Goal: Task Accomplishment & Management: Complete application form

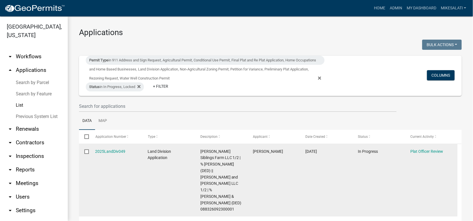
scroll to position [113, 0]
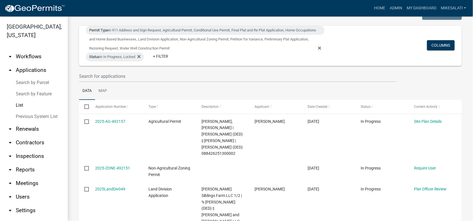
scroll to position [56, 0]
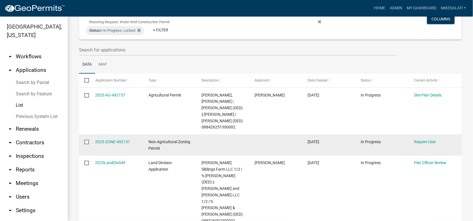
click at [88, 140] on input "checkbox" at bounding box center [86, 142] width 4 height 4
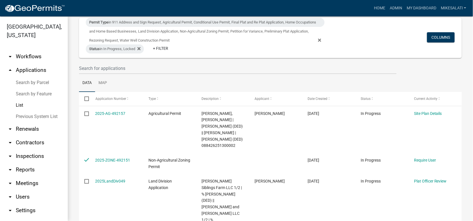
scroll to position [0, 0]
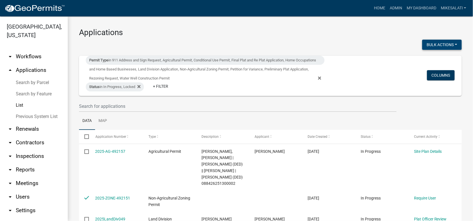
click at [443, 46] on button "Bulk Actions" at bounding box center [443, 45] width 40 height 10
click at [426, 59] on button "Void" at bounding box center [439, 60] width 45 height 14
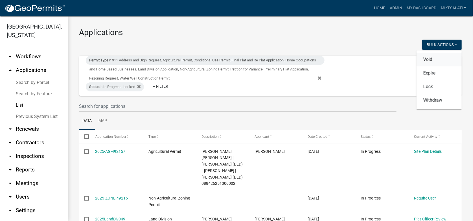
checkbox input "false"
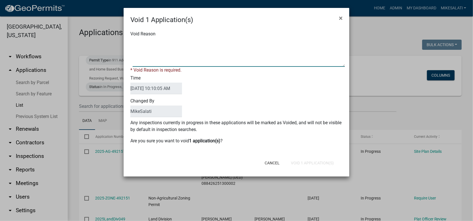
click at [139, 43] on textarea "Void Reason" at bounding box center [239, 52] width 212 height 28
type textarea "."
click at [312, 163] on div "Cancel Void 1 Application(s)" at bounding box center [273, 162] width 139 height 15
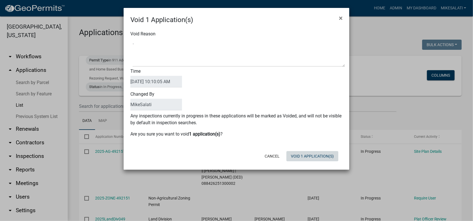
click at [313, 157] on button "Void 1 Application(s)" at bounding box center [313, 156] width 52 height 10
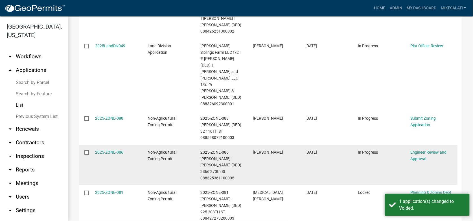
scroll to position [165, 0]
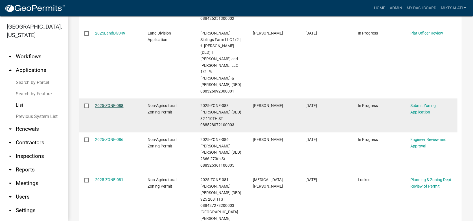
click at [101, 103] on link "2025-ZONE-088" at bounding box center [109, 105] width 28 height 5
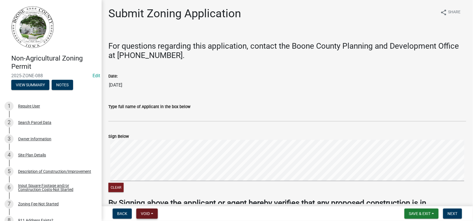
drag, startPoint x: 159, startPoint y: 211, endPoint x: 153, endPoint y: 212, distance: 6.0
click at [158, 211] on form "Back Void Withdraw Lock Expire Void" at bounding box center [135, 213] width 50 height 10
click at [153, 212] on button "Void" at bounding box center [146, 213] width 21 height 10
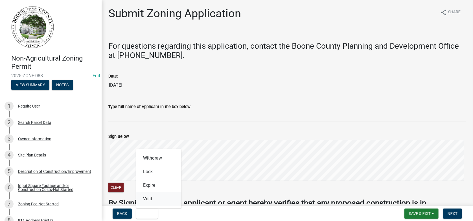
click at [149, 199] on button "Void" at bounding box center [158, 199] width 45 height 14
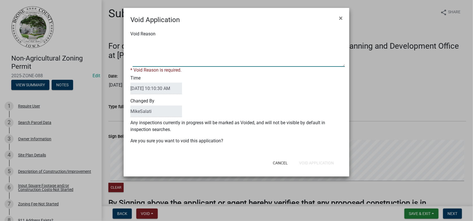
click at [137, 41] on textarea "Void Reason" at bounding box center [239, 52] width 212 height 28
type textarea "Application not completed. Please re-apply when ready to proceed. - MJS"
click at [318, 162] on div "Cancel Void Application" at bounding box center [273, 162] width 139 height 15
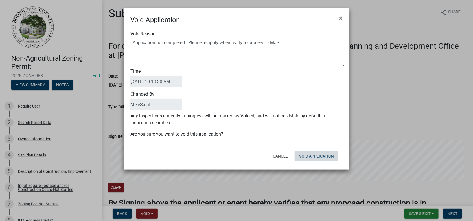
click at [321, 155] on button "Void Application" at bounding box center [317, 156] width 44 height 10
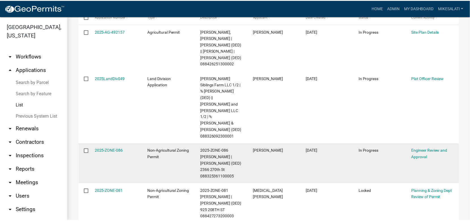
scroll to position [131, 0]
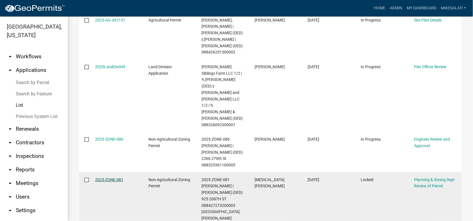
click at [103, 177] on link "2025-ZONE-081" at bounding box center [109, 179] width 28 height 5
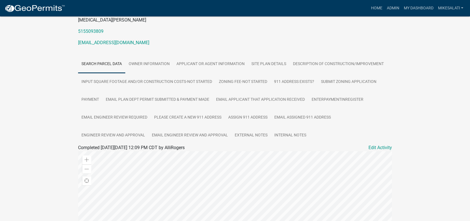
scroll to position [85, 0]
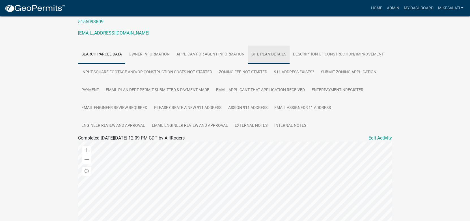
click at [271, 49] on link "Site Plan Details" at bounding box center [269, 54] width 42 height 18
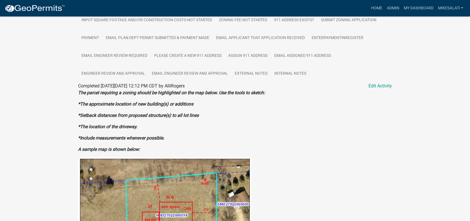
scroll to position [95, 0]
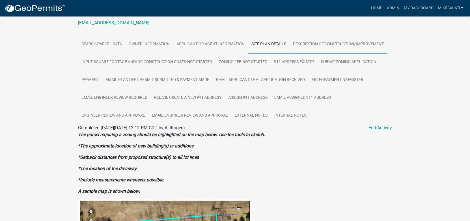
click at [314, 42] on link "Description of Construction/Improvement" at bounding box center [337, 44] width 97 height 18
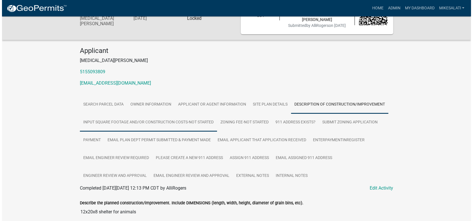
scroll to position [0, 0]
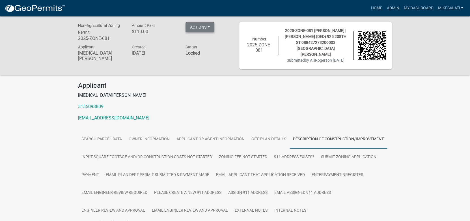
click at [207, 29] on button "Actions" at bounding box center [199, 27] width 29 height 10
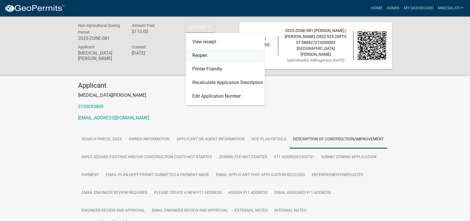
click at [197, 56] on link "Reopen" at bounding box center [224, 56] width 79 height 14
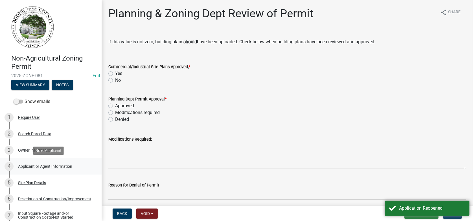
click at [33, 167] on div "Applicant or Agent Information" at bounding box center [45, 166] width 54 height 4
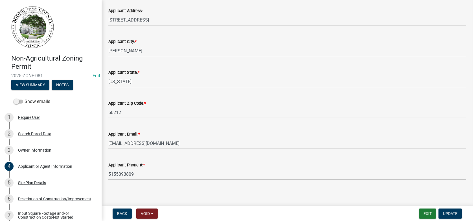
scroll to position [74, 0]
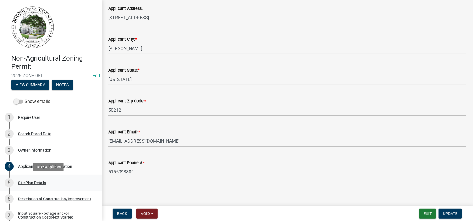
click at [33, 181] on div "Site Plan Details" at bounding box center [32, 183] width 28 height 4
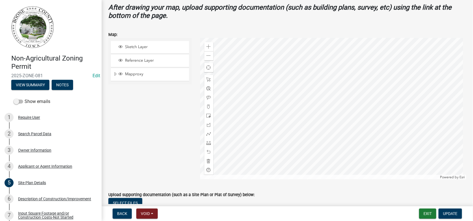
scroll to position [226, 0]
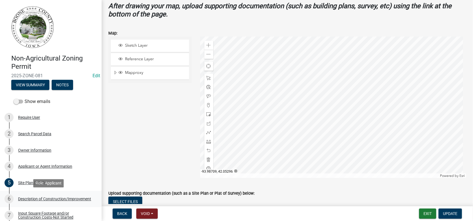
click at [30, 198] on div "Description of Construction/Improvement" at bounding box center [54, 199] width 73 height 4
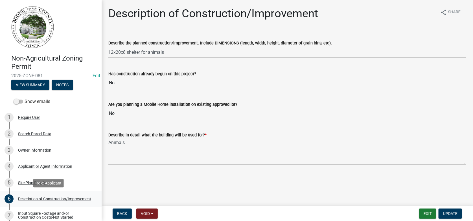
click at [30, 197] on div "Description of Construction/Improvement" at bounding box center [54, 199] width 73 height 4
click at [37, 197] on div "Description of Construction/Improvement" at bounding box center [54, 199] width 73 height 4
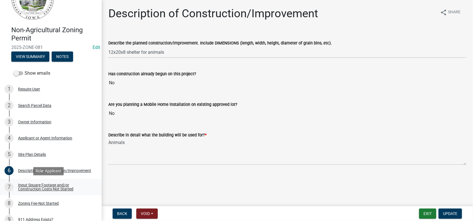
click at [32, 190] on div "Input Square Footage and/or Construction Costs-Not Started" at bounding box center [55, 187] width 75 height 8
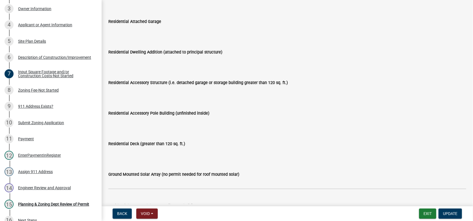
scroll to position [85, 0]
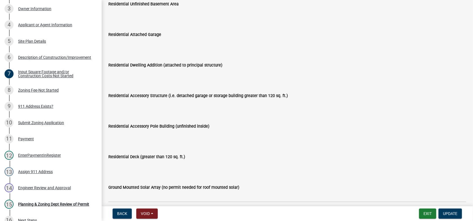
click at [151, 113] on wm-data-entity-input "Residential Accessory Structure (i.e. detached garage or storage building great…" at bounding box center [287, 99] width 358 height 31
click at [141, 108] on input "Residential Accessory Structure (i.e. detached garage or storage building great…" at bounding box center [287, 104] width 358 height 11
click at [122, 103] on input "Residential Accessory Structure (i.e. detached garage or storage building great…" at bounding box center [287, 104] width 358 height 11
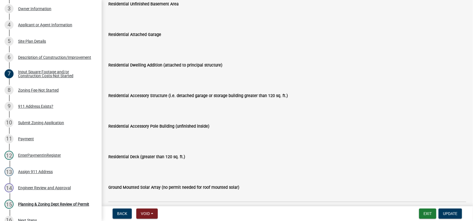
click at [122, 103] on input "Residential Accessory Structure (i.e. detached garage or storage building great…" at bounding box center [287, 104] width 358 height 11
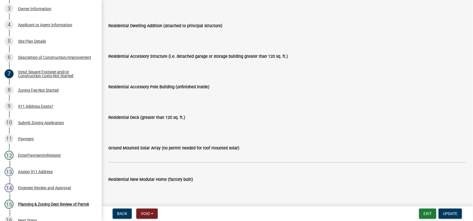
scroll to position [117, 0]
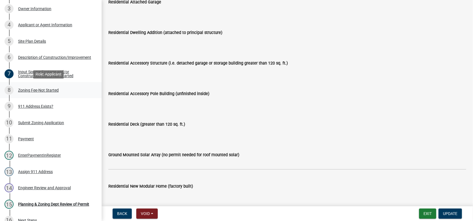
click at [36, 90] on div "Zoning Fee-Not Started" at bounding box center [38, 90] width 41 height 4
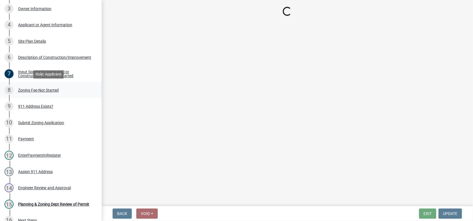
scroll to position [0, 0]
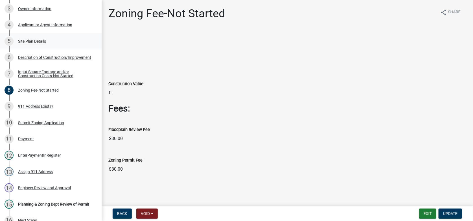
click at [37, 40] on div "Site Plan Details" at bounding box center [32, 41] width 28 height 4
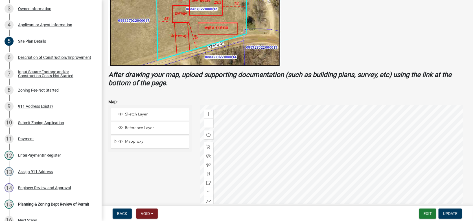
scroll to position [170, 0]
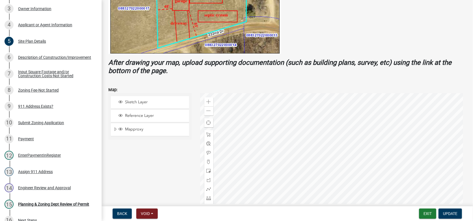
click at [367, 141] on div at bounding box center [333, 163] width 267 height 141
click at [209, 99] on span at bounding box center [209, 101] width 5 height 5
click at [302, 179] on div at bounding box center [333, 163] width 267 height 141
click at [340, 105] on div at bounding box center [333, 163] width 267 height 141
click at [207, 197] on span at bounding box center [209, 197] width 5 height 5
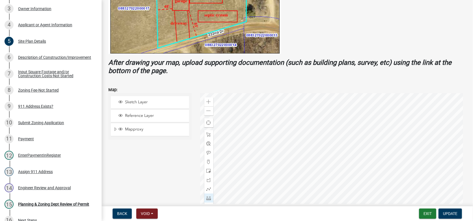
scroll to position [199, 0]
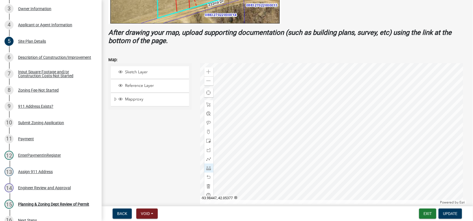
click at [341, 77] on div at bounding box center [333, 133] width 267 height 141
click at [341, 83] on div at bounding box center [333, 133] width 267 height 141
click at [352, 83] on div at bounding box center [333, 133] width 267 height 141
click at [352, 76] on div at bounding box center [333, 133] width 267 height 141
click at [271, 74] on div at bounding box center [333, 133] width 267 height 141
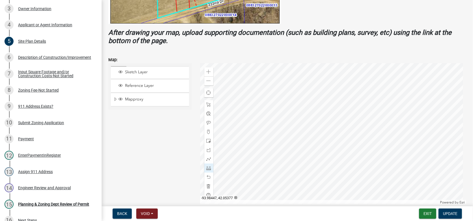
click at [271, 74] on div at bounding box center [333, 133] width 267 height 141
click at [208, 176] on span at bounding box center [209, 177] width 5 height 5
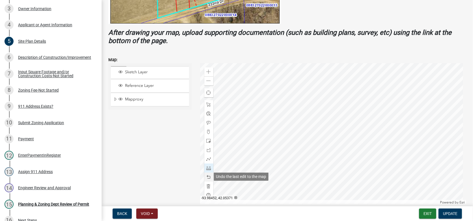
click at [208, 176] on span at bounding box center [209, 177] width 5 height 5
click at [208, 123] on span at bounding box center [209, 122] width 5 height 5
click at [255, 98] on div at bounding box center [333, 133] width 267 height 141
click at [306, 71] on div at bounding box center [333, 133] width 267 height 141
click at [302, 103] on div at bounding box center [333, 133] width 267 height 141
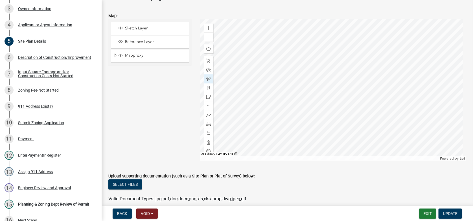
scroll to position [184, 0]
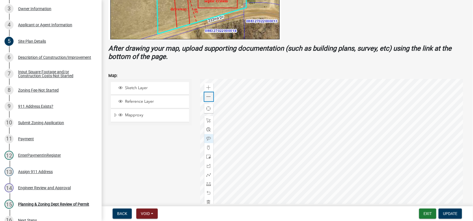
click at [207, 96] on span at bounding box center [209, 96] width 5 height 5
drag, startPoint x: 205, startPoint y: 96, endPoint x: 210, endPoint y: 100, distance: 6.2
click at [205, 96] on div "Zoom out" at bounding box center [209, 96] width 9 height 9
click at [348, 123] on div at bounding box center [333, 149] width 267 height 141
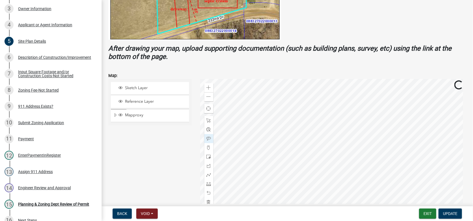
click at [264, 196] on div at bounding box center [333, 149] width 267 height 141
click at [209, 118] on span at bounding box center [209, 120] width 5 height 5
click at [262, 185] on div at bounding box center [333, 149] width 267 height 141
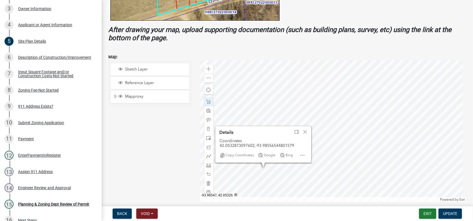
scroll to position [212, 0]
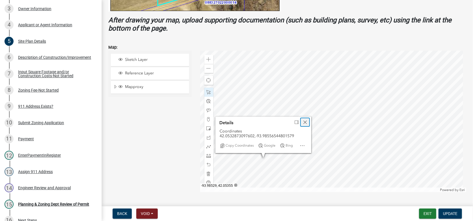
click at [305, 121] on span "Close" at bounding box center [305, 122] width 5 height 5
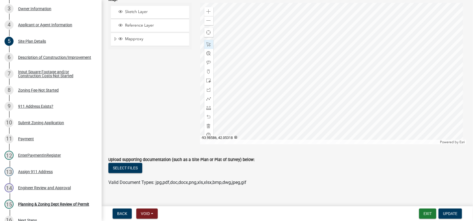
scroll to position [268, 0]
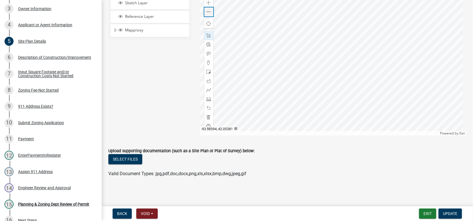
click at [209, 10] on span at bounding box center [209, 12] width 5 height 5
click at [257, 105] on div at bounding box center [333, 64] width 267 height 141
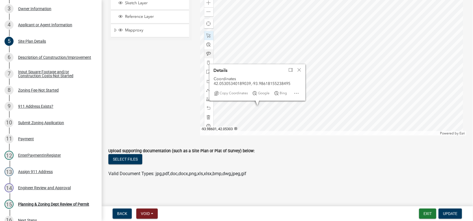
click at [268, 108] on div at bounding box center [333, 64] width 267 height 141
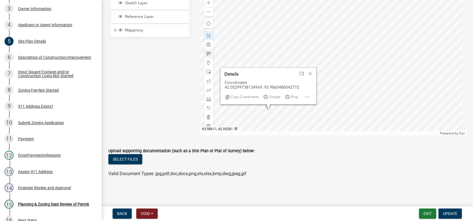
click at [261, 129] on div at bounding box center [333, 64] width 267 height 141
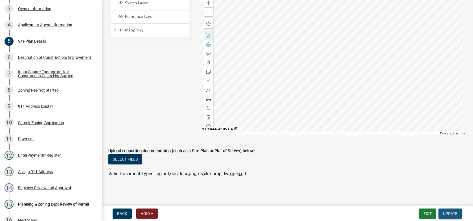
click at [448, 214] on span "Update" at bounding box center [451, 213] width 14 height 5
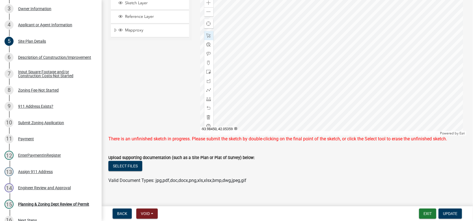
click at [370, 57] on div at bounding box center [333, 64] width 267 height 141
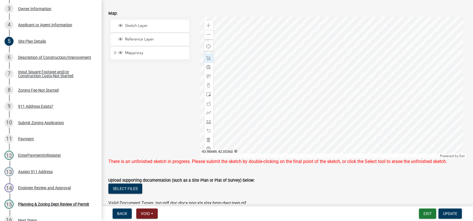
scroll to position [240, 0]
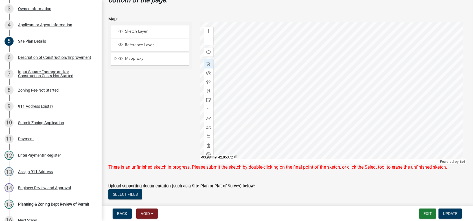
click at [370, 68] on div at bounding box center [333, 92] width 267 height 141
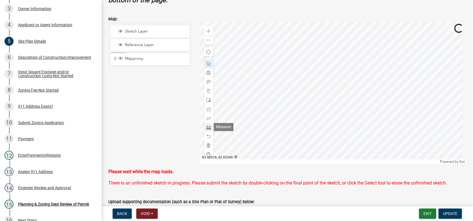
click at [207, 125] on span at bounding box center [209, 127] width 5 height 5
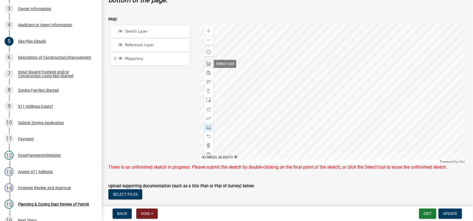
click at [208, 63] on span at bounding box center [209, 64] width 5 height 5
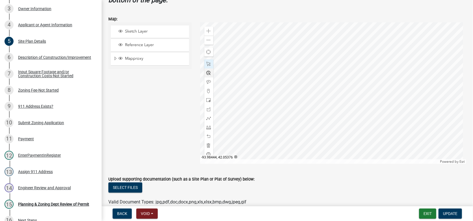
click at [382, 53] on div at bounding box center [333, 92] width 267 height 141
click at [387, 75] on div at bounding box center [333, 92] width 267 height 141
click at [427, 80] on div "Close" at bounding box center [424, 78] width 8 height 8
click at [384, 66] on div at bounding box center [333, 92] width 267 height 141
click at [389, 108] on div at bounding box center [333, 92] width 267 height 141
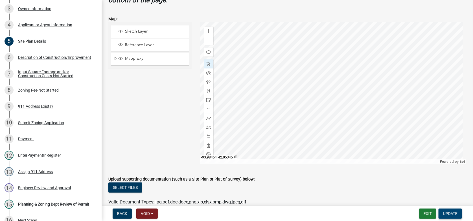
click at [447, 212] on span "Update" at bounding box center [451, 213] width 14 height 5
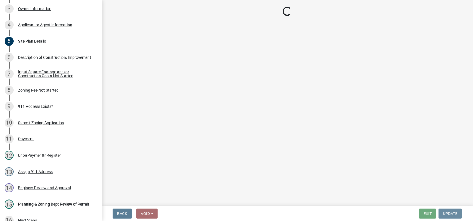
scroll to position [0, 0]
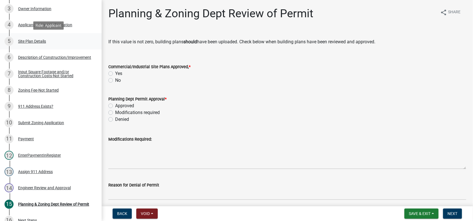
click at [40, 42] on div "Site Plan Details" at bounding box center [32, 41] width 28 height 4
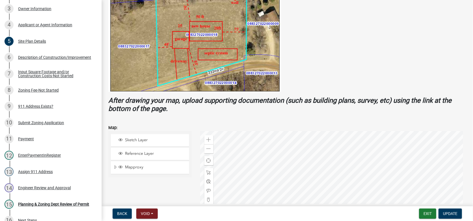
scroll to position [170, 0]
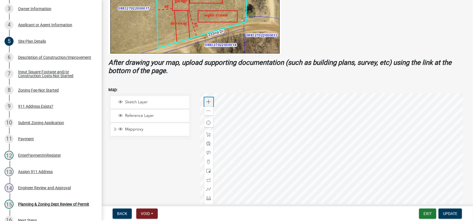
click at [207, 99] on span at bounding box center [209, 101] width 5 height 5
click at [244, 161] on div at bounding box center [333, 163] width 267 height 141
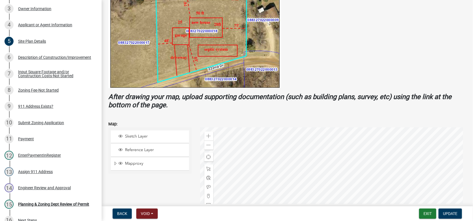
scroll to position [113, 0]
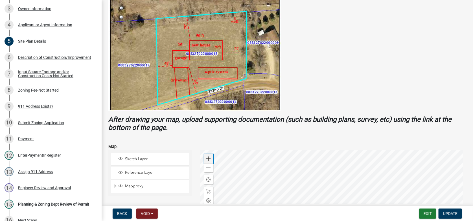
click at [207, 159] on span at bounding box center [209, 158] width 5 height 5
click at [273, 179] on div at bounding box center [333, 220] width 267 height 141
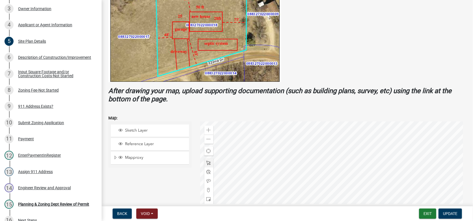
scroll to position [170, 0]
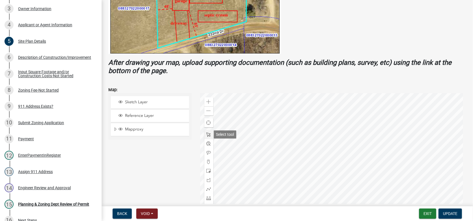
click at [207, 134] on span at bounding box center [209, 134] width 5 height 5
click at [295, 110] on div at bounding box center [333, 163] width 267 height 141
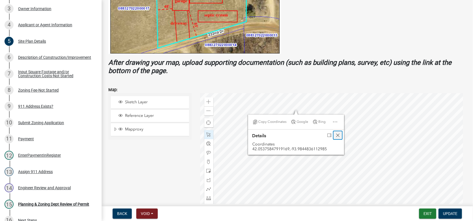
click at [336, 134] on span "Close" at bounding box center [338, 135] width 5 height 5
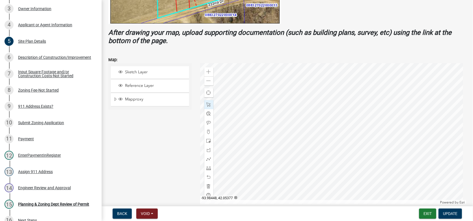
click at [292, 85] on div at bounding box center [333, 133] width 267 height 141
click at [287, 91] on div at bounding box center [333, 133] width 267 height 141
click at [305, 129] on div at bounding box center [333, 133] width 267 height 141
click at [451, 214] on span "Update" at bounding box center [451, 213] width 14 height 5
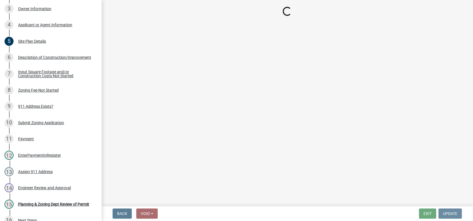
scroll to position [0, 0]
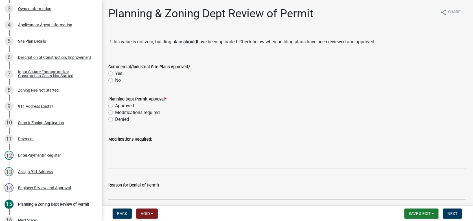
click at [115, 79] on label "No" at bounding box center [118, 80] width 6 height 7
click at [115, 79] on input "No" at bounding box center [117, 79] width 4 height 4
radio input "true"
click at [115, 106] on label "Approved" at bounding box center [124, 105] width 19 height 7
click at [115, 106] on input "Approved" at bounding box center [117, 104] width 4 height 4
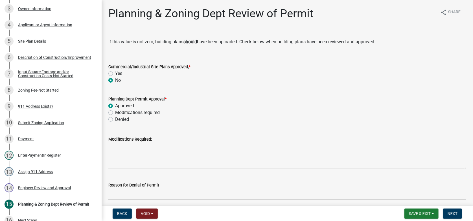
radio input "true"
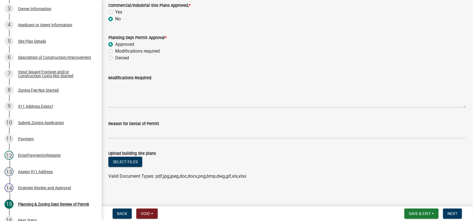
scroll to position [64, 0]
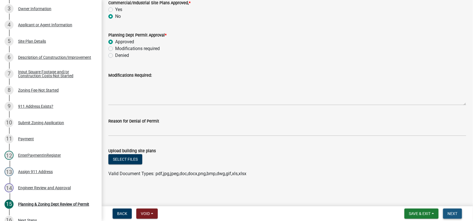
click at [457, 212] on span "Next" at bounding box center [453, 213] width 10 height 5
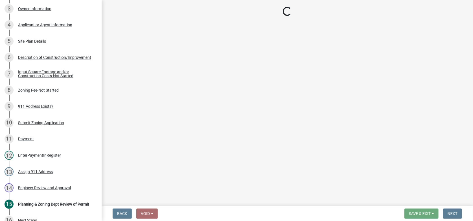
scroll to position [157, 0]
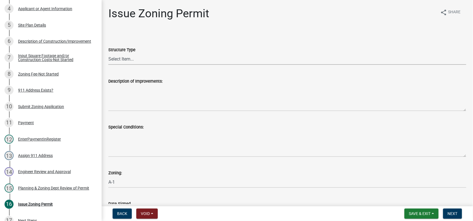
click at [120, 61] on wm-data-entity-input-list "Structure Type Select Item... Principle Structure Accessory Structure Principle…" at bounding box center [287, 184] width 358 height 305
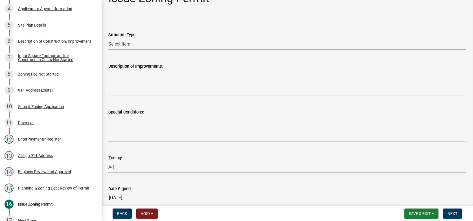
scroll to position [28, 0]
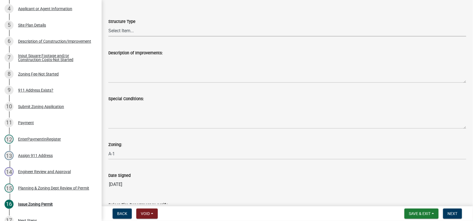
click at [121, 27] on select "Select Item... Principle Structure Accessory Structure Principle and Accessory …" at bounding box center [287, 31] width 358 height 12
click at [108, 25] on select "Select Item... Principle Structure Accessory Structure Principle and Accessory …" at bounding box center [287, 31] width 358 height 12
select select "b4fa5cc6-c485-45b8-8516-b90c7c2a06d2"
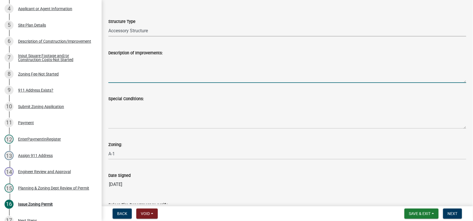
click at [124, 65] on textarea "Description of Improvements:" at bounding box center [287, 69] width 358 height 27
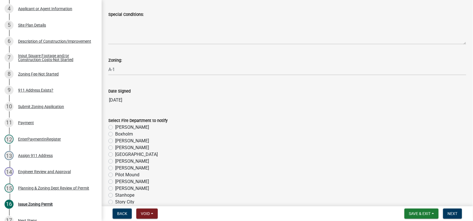
scroll to position [113, 0]
type textarea "Erect a 12 ft x 20 ft accessory storage structure"
click at [423, 214] on span "Save & Exit" at bounding box center [420, 213] width 22 height 5
click at [408, 184] on button "Save" at bounding box center [416, 185] width 45 height 14
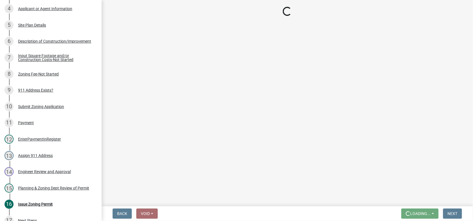
scroll to position [0, 0]
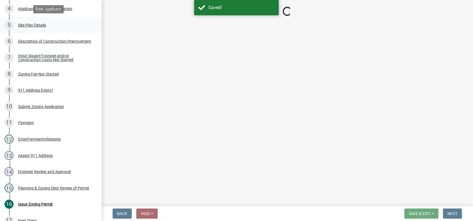
click at [27, 24] on div "Site Plan Details" at bounding box center [32, 25] width 28 height 4
select select "b4fa5cc6-c485-45b8-8516-b90c7c2a06d2"
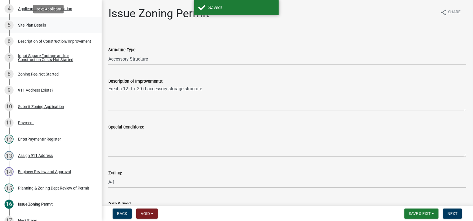
click at [42, 26] on div "Site Plan Details" at bounding box center [32, 25] width 28 height 4
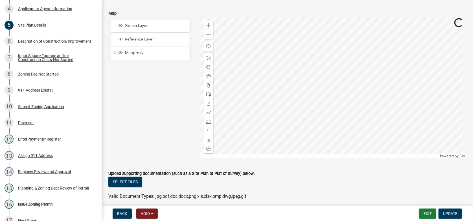
scroll to position [254, 0]
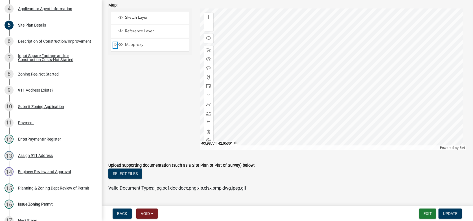
click at [115, 43] on span "Expand" at bounding box center [115, 44] width 5 height 5
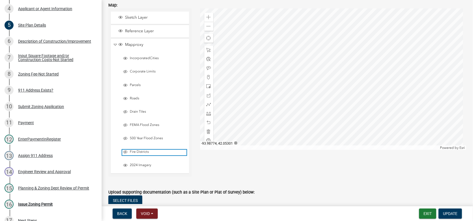
click at [126, 150] on span "Layer List" at bounding box center [125, 151] width 5 height 5
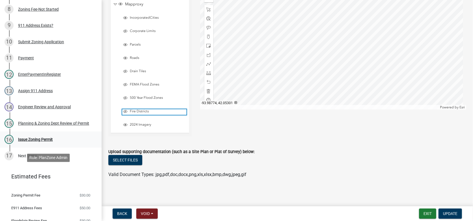
scroll to position [243, 0]
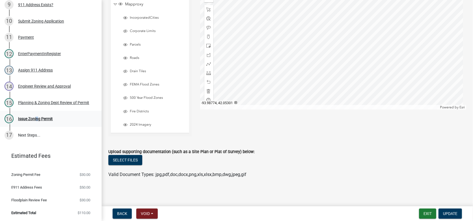
click at [36, 119] on div "Issue Zoning Permit" at bounding box center [35, 119] width 35 height 4
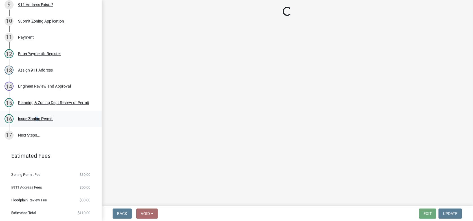
scroll to position [0, 0]
select select "b4fa5cc6-c485-45b8-8516-b90c7c2a06d2"
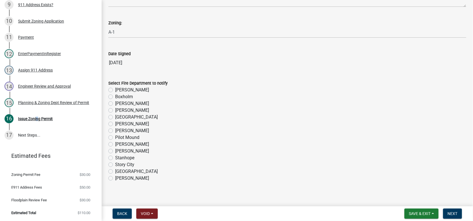
scroll to position [154, 0]
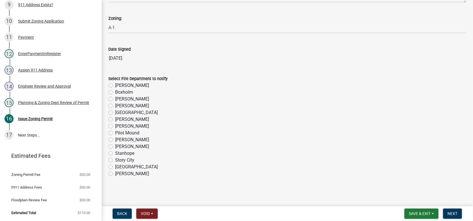
click at [115, 117] on label "[PERSON_NAME]" at bounding box center [132, 119] width 34 height 7
click at [115, 117] on input "[PERSON_NAME]" at bounding box center [117, 118] width 4 height 4
radio input "true"
click at [451, 213] on span "Next" at bounding box center [453, 213] width 10 height 5
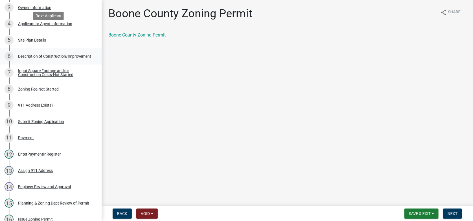
scroll to position [94, 0]
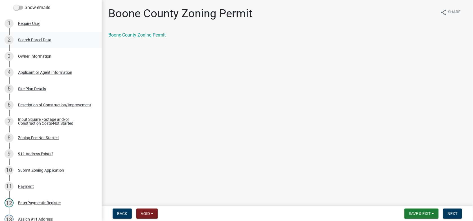
click at [38, 37] on div "2 Search Parcel Data" at bounding box center [49, 39] width 88 height 9
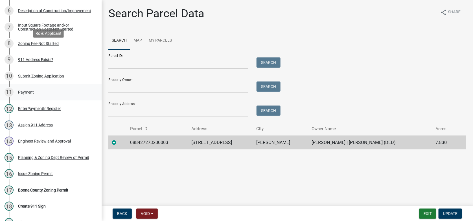
scroll to position [263, 0]
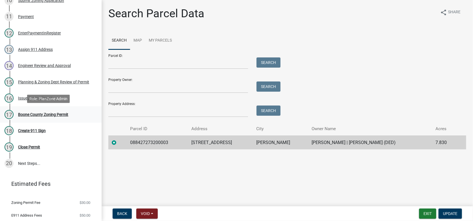
click at [37, 113] on div "Boone County Zoning Permit" at bounding box center [43, 114] width 50 height 4
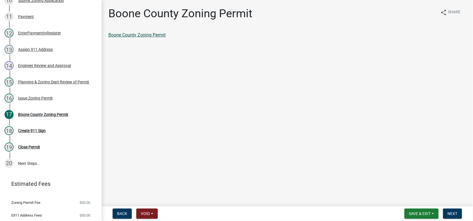
click at [149, 33] on link "Boone County Zoning Permit" at bounding box center [136, 34] width 57 height 5
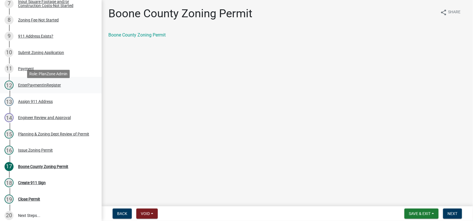
scroll to position [207, 0]
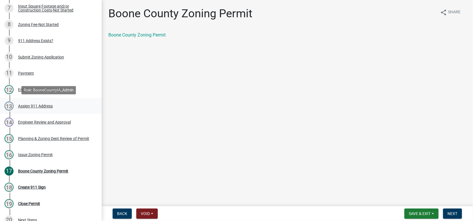
click at [32, 105] on div "Assign 911 Address" at bounding box center [35, 106] width 35 height 4
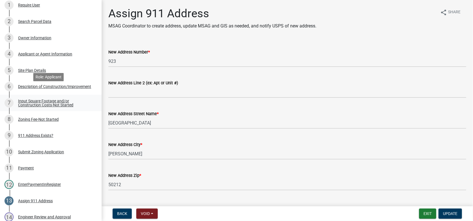
scroll to position [122, 0]
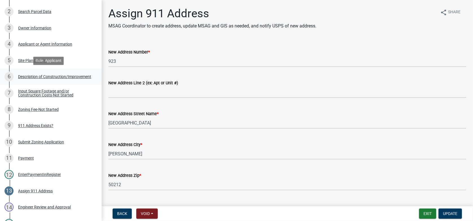
click at [44, 79] on div "Description of Construction/Improvement" at bounding box center [54, 77] width 73 height 4
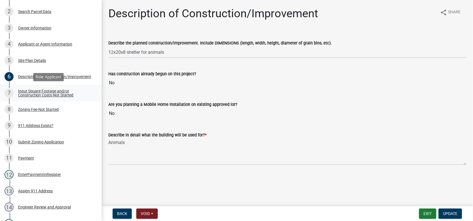
click at [36, 94] on div "Input Square Footage and/or Construction Costs-Not Started" at bounding box center [55, 93] width 75 height 8
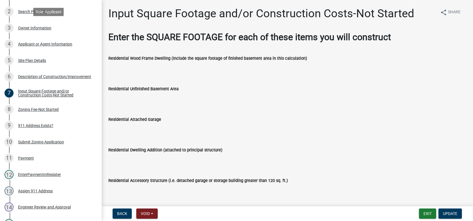
click at [36, 32] on link "3 Owner Information" at bounding box center [51, 28] width 102 height 16
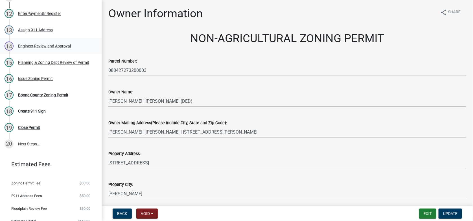
scroll to position [292, 0]
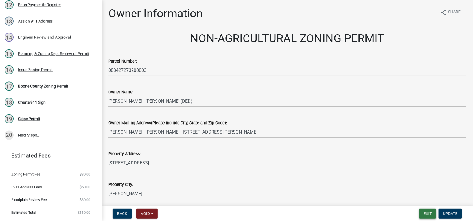
click at [426, 212] on button "Exit" at bounding box center [428, 213] width 17 height 10
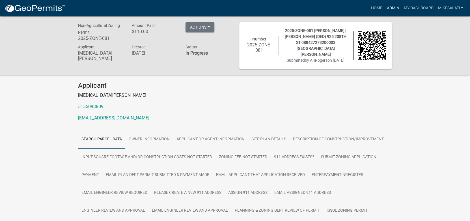
click at [391, 5] on link "Admin" at bounding box center [392, 8] width 17 height 11
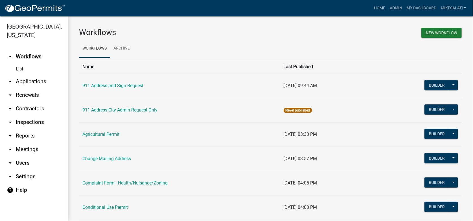
click at [17, 75] on link "arrow_drop_down Applications" at bounding box center [34, 82] width 68 height 14
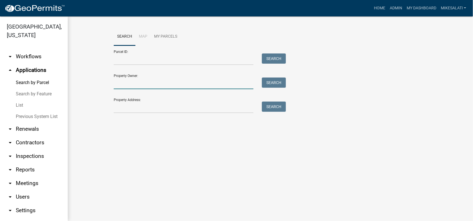
click at [126, 82] on input "Property Owner:" at bounding box center [184, 83] width 140 height 12
type input "R"
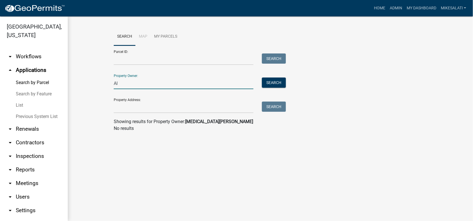
type input "A"
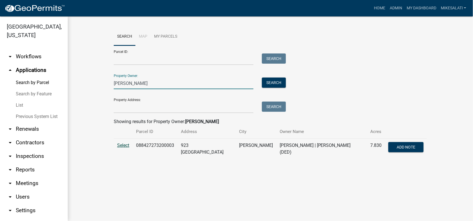
type input "[PERSON_NAME]"
click at [118, 145] on span "Select" at bounding box center [123, 144] width 12 height 5
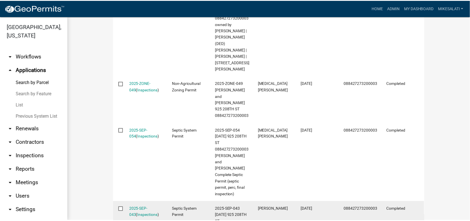
scroll to position [283, 0]
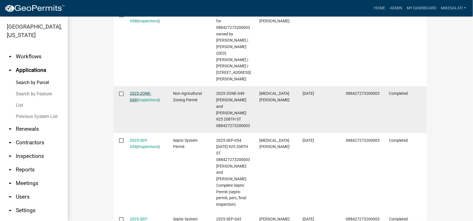
click at [146, 91] on link "2025-ZONE-049" at bounding box center [140, 96] width 21 height 11
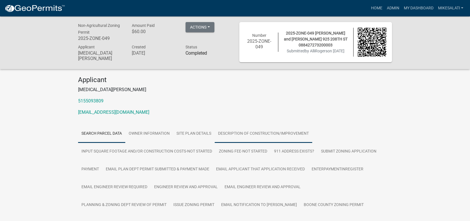
click at [253, 131] on link "Description of Construction/Improvement" at bounding box center [262, 134] width 97 height 18
click at [253, 132] on link "Description of Construction/Improvement" at bounding box center [262, 134] width 97 height 18
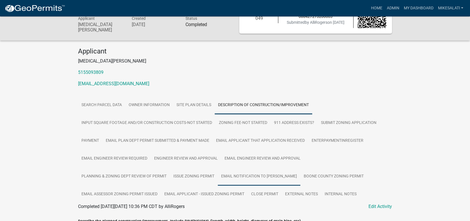
scroll to position [56, 0]
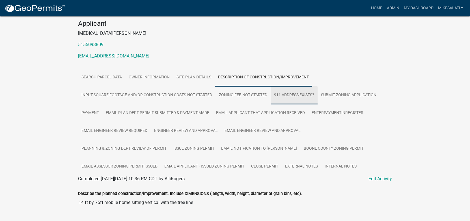
click at [293, 94] on link "911 Address Exists?" at bounding box center [293, 95] width 47 height 18
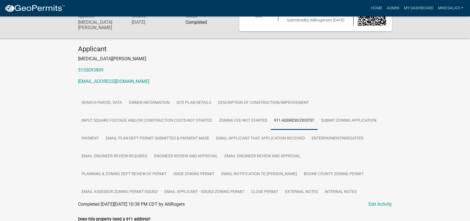
scroll to position [15, 0]
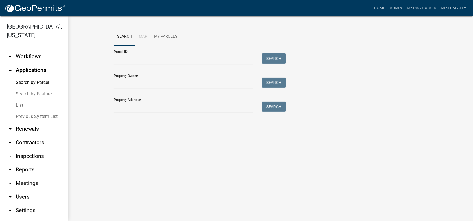
click at [134, 110] on input "Property Address:" at bounding box center [184, 107] width 140 height 12
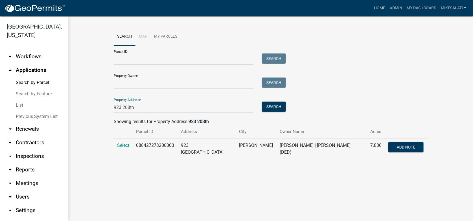
type input "923 208th"
click at [116, 143] on td "Select" at bounding box center [123, 148] width 19 height 21
click at [126, 145] on span "Select" at bounding box center [123, 144] width 12 height 5
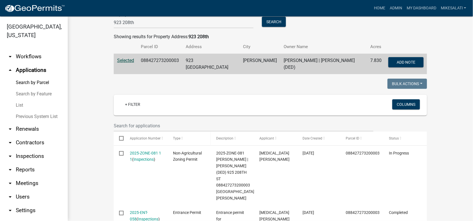
scroll to position [95, 0]
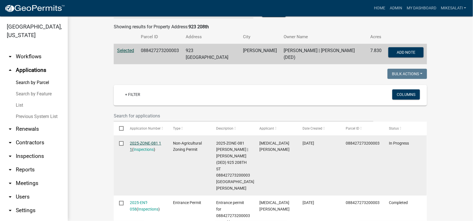
click at [137, 141] on link "2025-ZONE-081 1 1" at bounding box center [145, 146] width 31 height 11
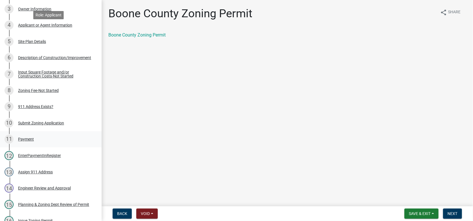
scroll to position [141, 0]
click at [35, 106] on div "911 Address Exists?" at bounding box center [35, 106] width 35 height 4
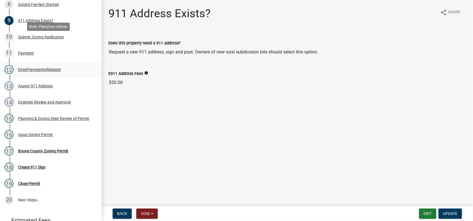
scroll to position [254, 0]
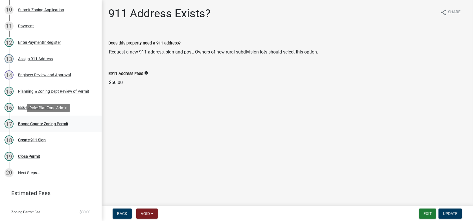
click at [40, 124] on div "Boone County Zoning Permit" at bounding box center [43, 124] width 50 height 4
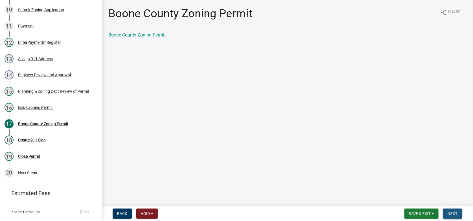
click at [451, 211] on span "Next" at bounding box center [453, 213] width 10 height 5
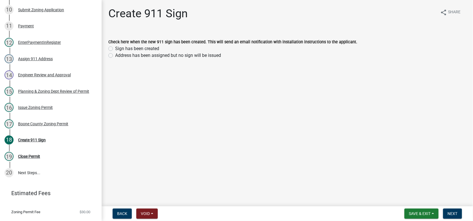
click at [115, 48] on label "Sign has been created" at bounding box center [137, 48] width 44 height 7
click at [115, 48] on input "Sign has been created" at bounding box center [117, 47] width 4 height 4
radio input "true"
click at [456, 211] on span "Next" at bounding box center [453, 213] width 10 height 5
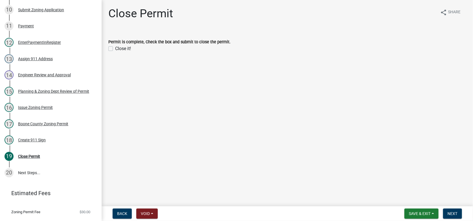
click at [115, 48] on label "Close it!" at bounding box center [123, 48] width 16 height 7
click at [115, 48] on input "Close it!" at bounding box center [117, 47] width 4 height 4
checkbox input "true"
click at [453, 211] on span "Next" at bounding box center [453, 213] width 10 height 5
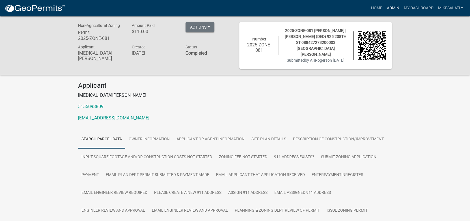
click at [390, 8] on link "Admin" at bounding box center [392, 8] width 17 height 11
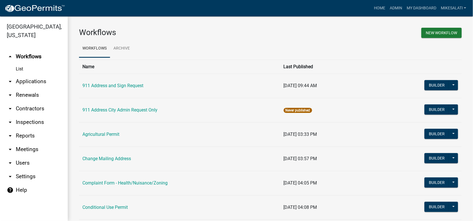
click at [28, 75] on link "arrow_drop_down Applications" at bounding box center [34, 82] width 68 height 14
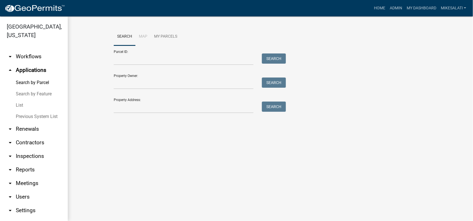
click at [19, 99] on link "List" at bounding box center [34, 104] width 68 height 11
